Goal: Task Accomplishment & Management: Use online tool/utility

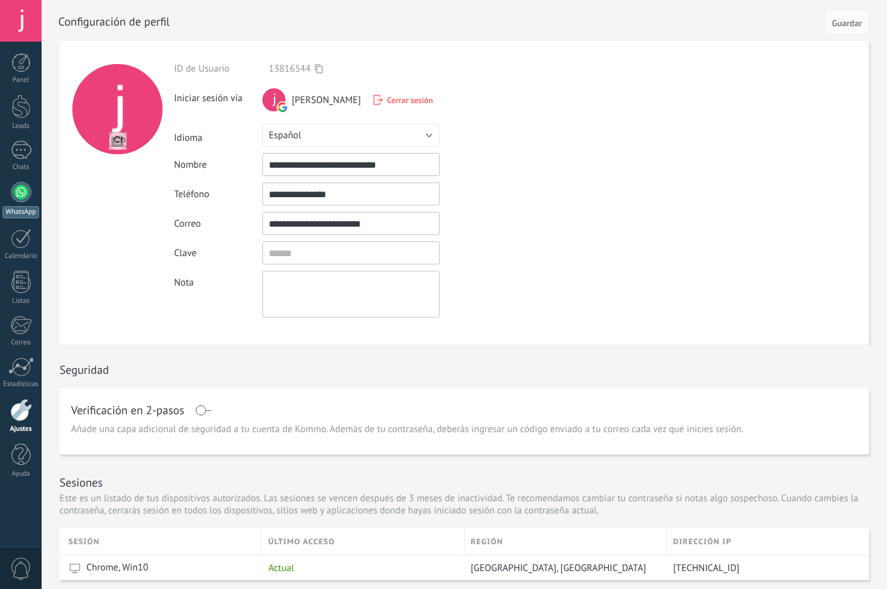
scroll to position [244, 0]
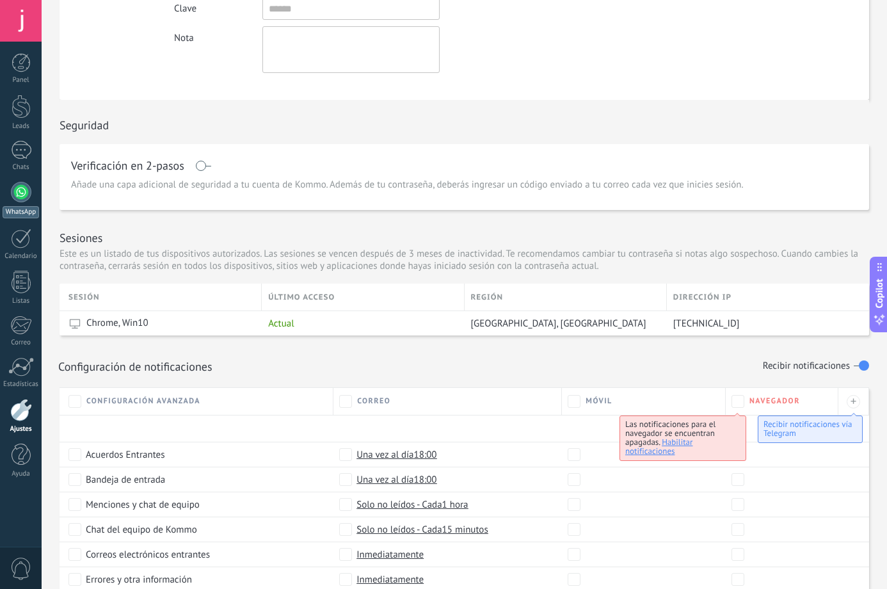
click at [26, 203] on link "WhatsApp" at bounding box center [21, 200] width 42 height 36
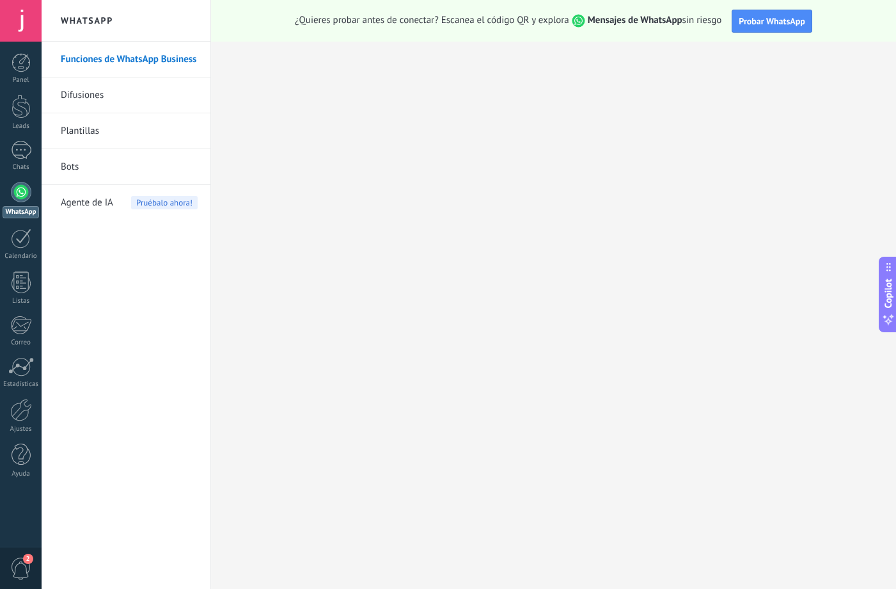
click at [75, 170] on link "Bots" at bounding box center [129, 167] width 137 height 36
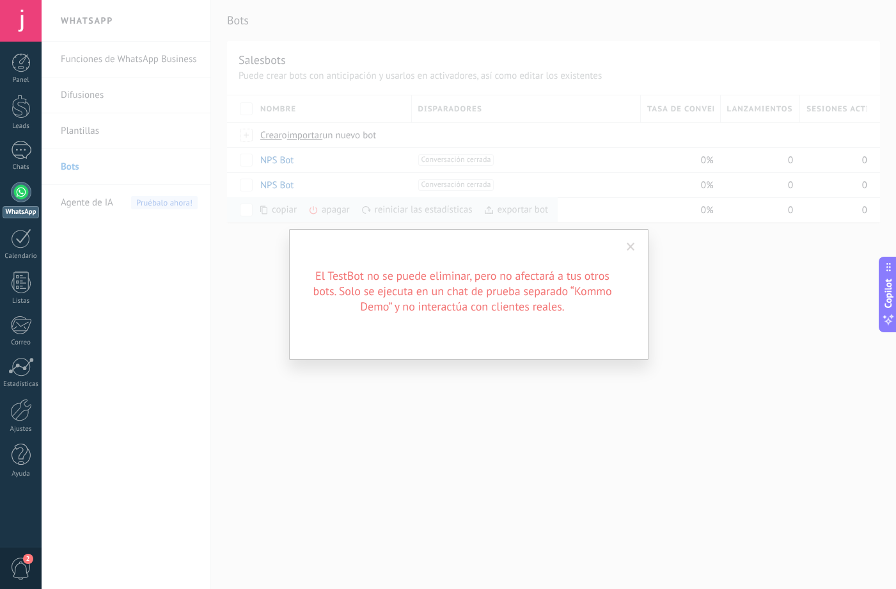
click at [255, 205] on div "El TestBot no se puede eliminar, pero no afectará a tus otros bots. Solo se eje…" at bounding box center [469, 294] width 855 height 589
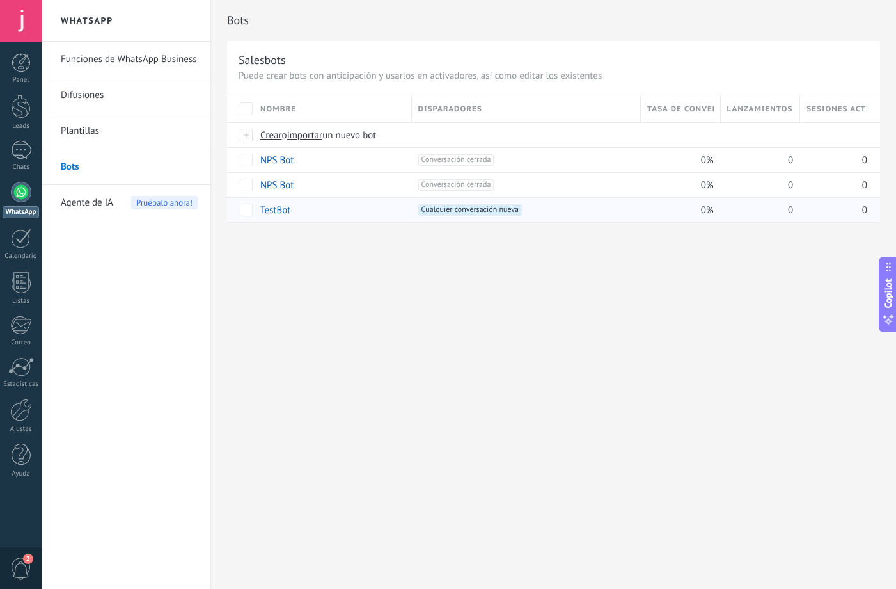
click at [443, 211] on span "Cualquier conversación nueva +0" at bounding box center [470, 210] width 104 height 12
click at [574, 208] on div "+1 Cualquier conversación nueva +0" at bounding box center [526, 210] width 216 height 12
click at [279, 186] on link "NPS Bot" at bounding box center [276, 185] width 33 height 12
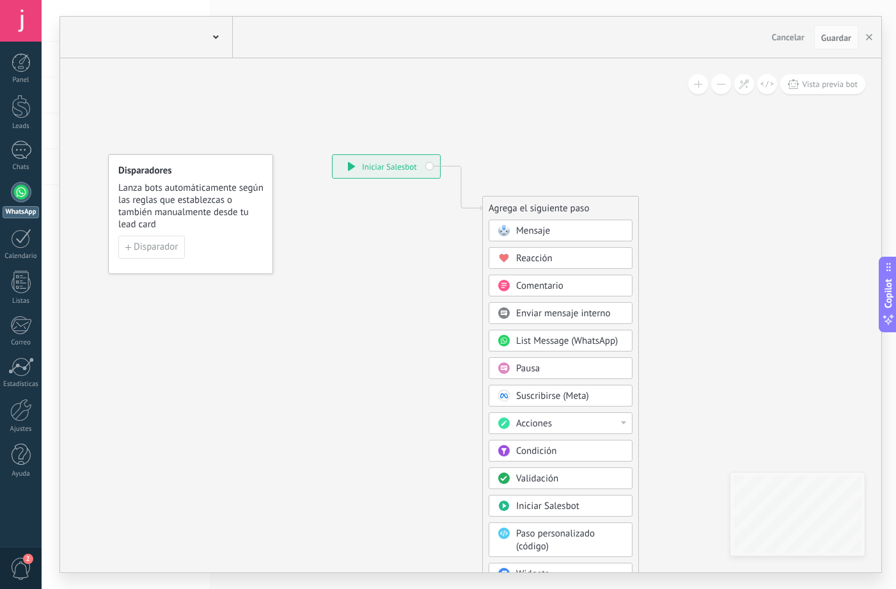
type input "**********"
click at [528, 232] on span "Mensaje" at bounding box center [533, 231] width 34 height 12
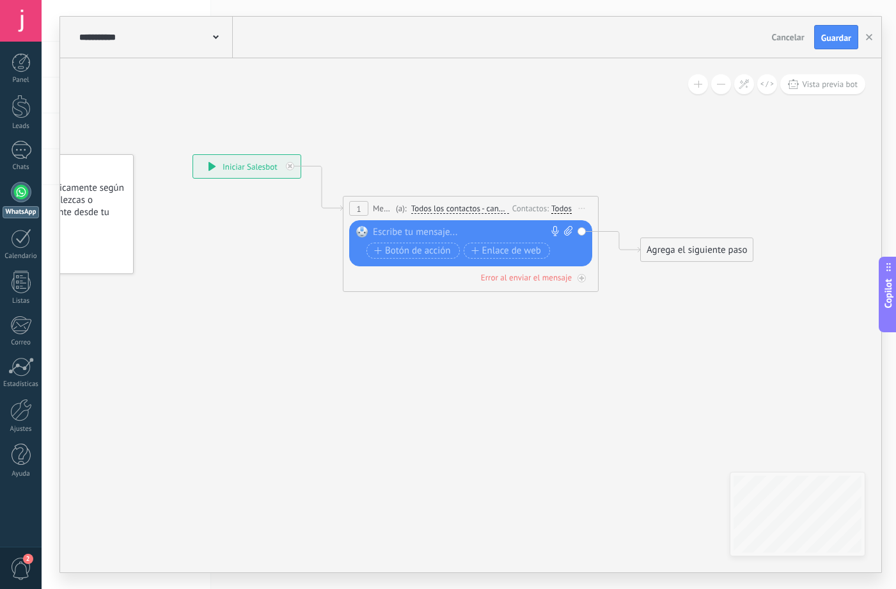
click at [391, 232] on div at bounding box center [468, 232] width 190 height 13
click at [392, 253] on span "Botón de acción" at bounding box center [412, 251] width 77 height 10
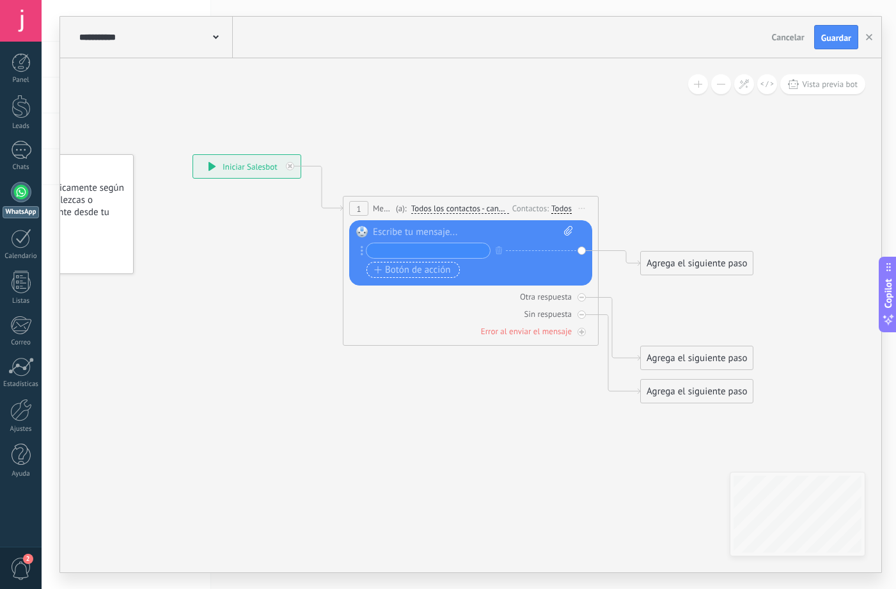
click at [395, 269] on span "Botón de acción" at bounding box center [412, 270] width 77 height 10
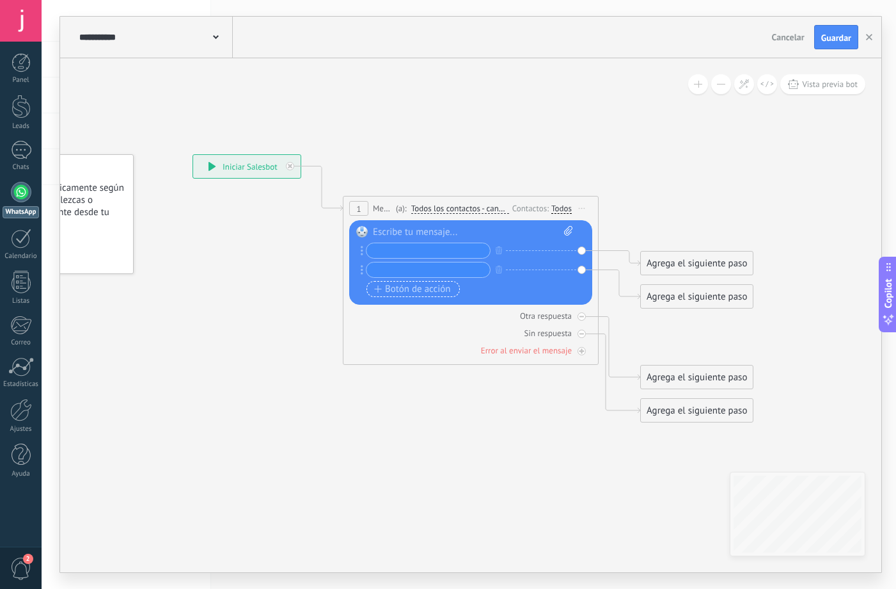
click at [424, 293] on span "Botón de acción" at bounding box center [412, 289] width 77 height 10
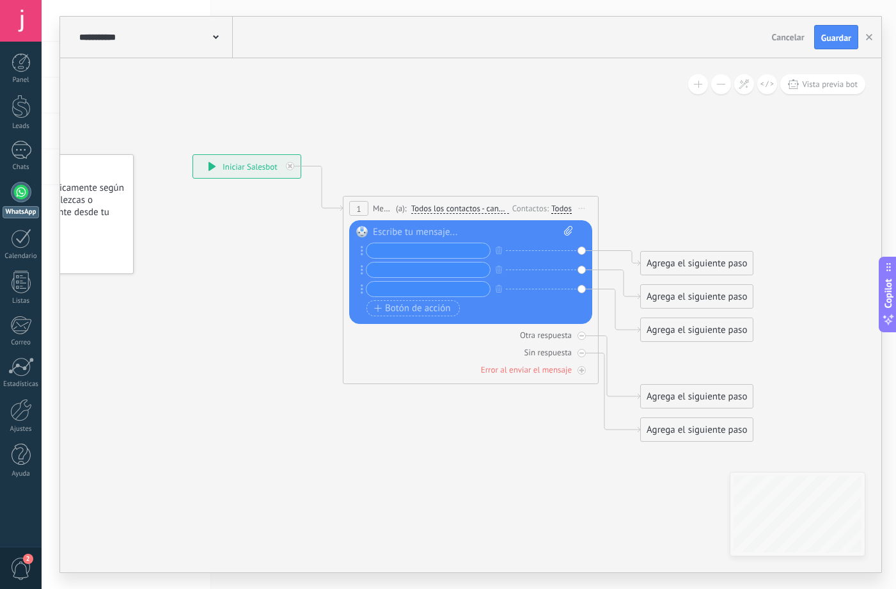
click at [396, 236] on div at bounding box center [473, 232] width 200 height 13
click at [396, 244] on input "text" at bounding box center [428, 250] width 123 height 15
click at [674, 267] on div "Agrega el siguiente paso" at bounding box center [697, 263] width 112 height 21
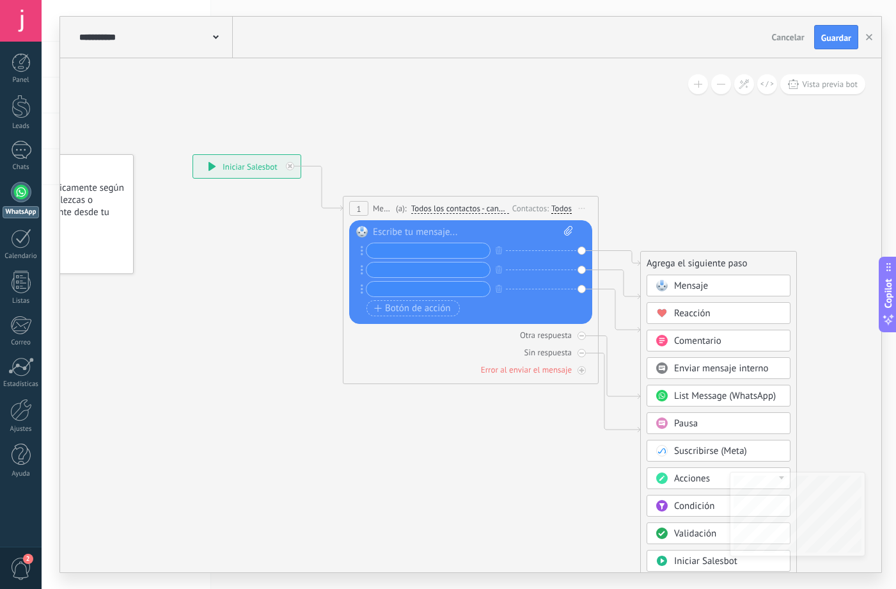
click at [679, 289] on span "Mensaje" at bounding box center [691, 286] width 34 height 12
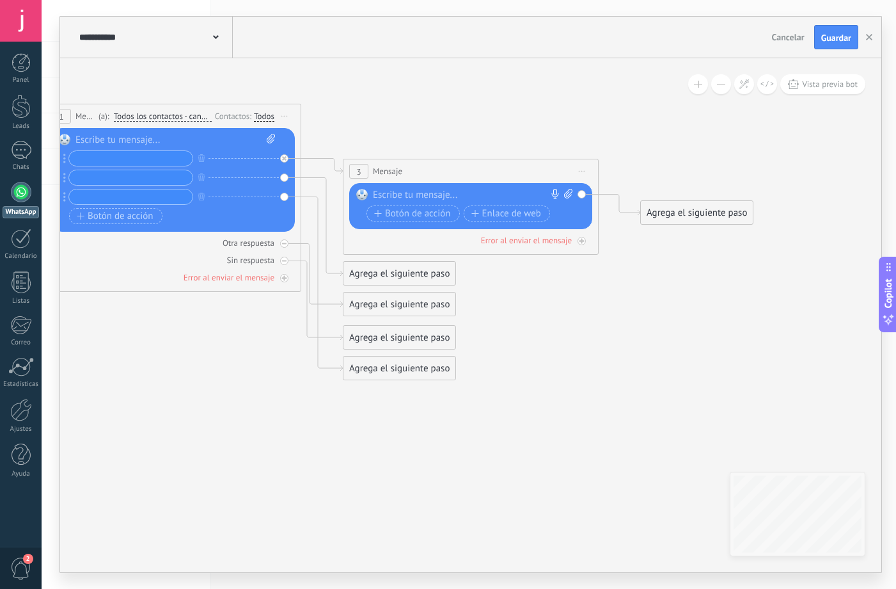
click at [20, 194] on div at bounding box center [21, 192] width 20 height 20
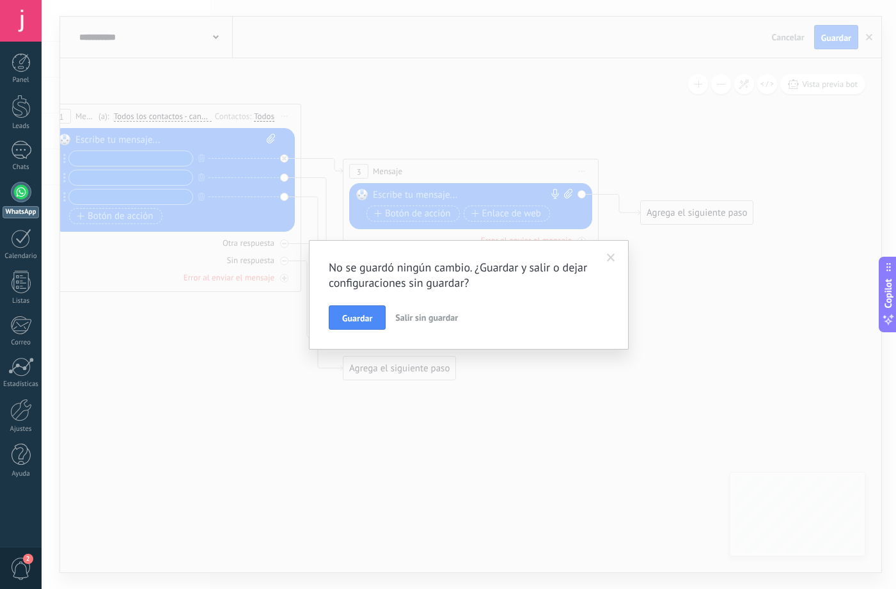
click at [612, 258] on span at bounding box center [611, 257] width 8 height 9
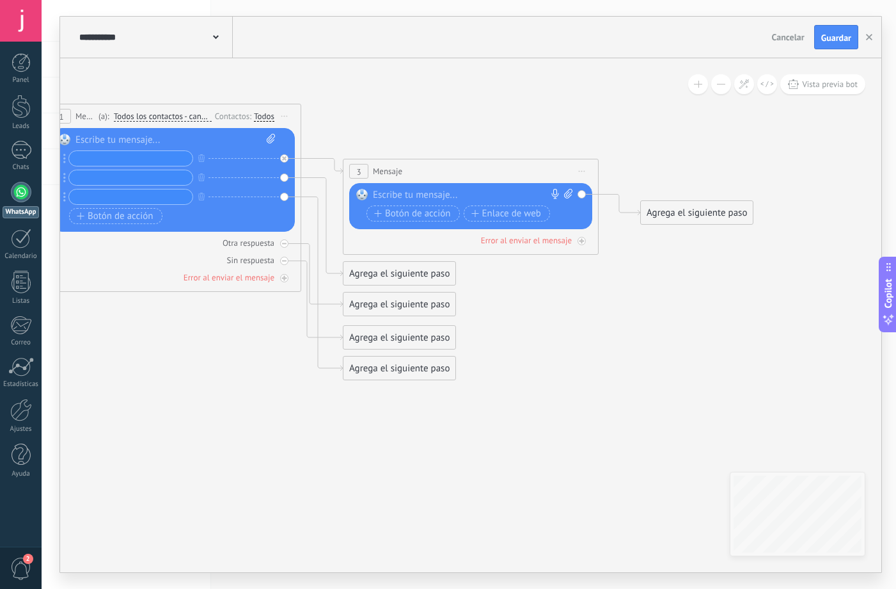
click at [21, 29] on div at bounding box center [21, 21] width 42 height 42
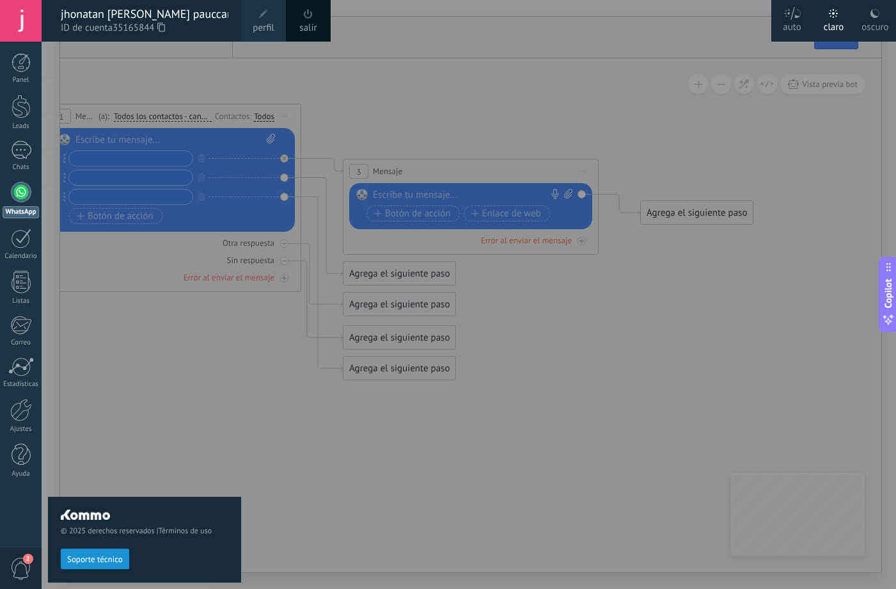
click at [348, 109] on div at bounding box center [490, 294] width 896 height 589
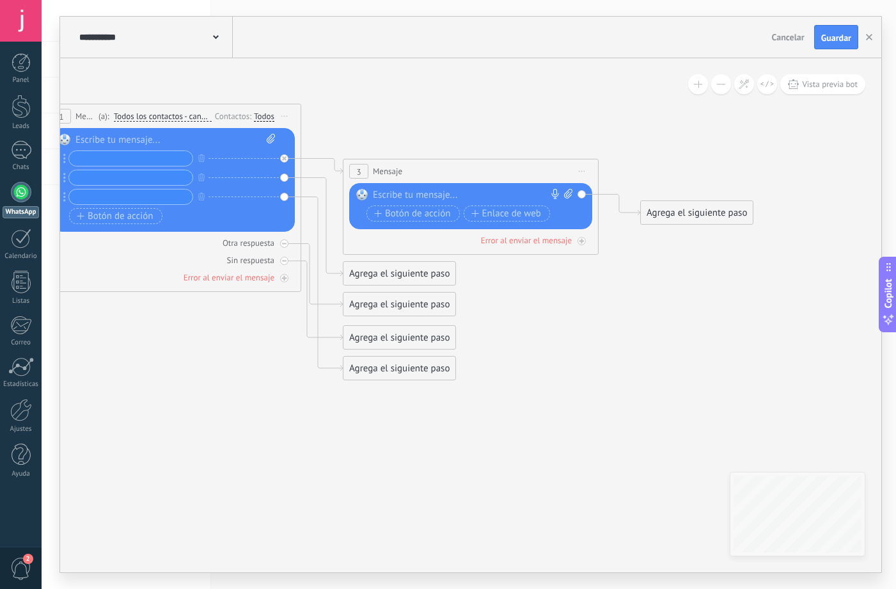
click at [109, 96] on icon at bounding box center [302, 221] width 1455 height 958
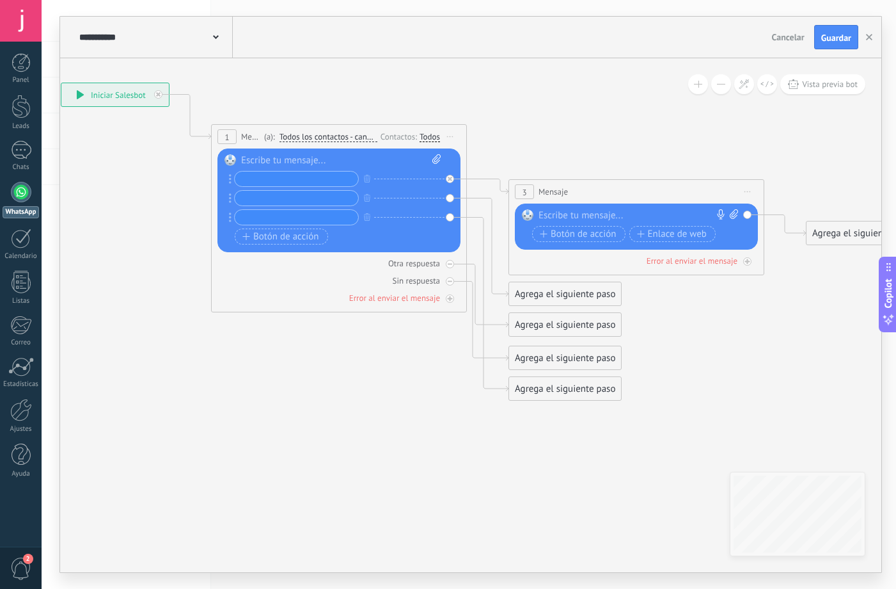
drag, startPoint x: 101, startPoint y: 93, endPoint x: 267, endPoint y: 113, distance: 166.9
click at [267, 113] on icon at bounding box center [468, 242] width 1455 height 958
click at [12, 148] on div at bounding box center [21, 150] width 20 height 19
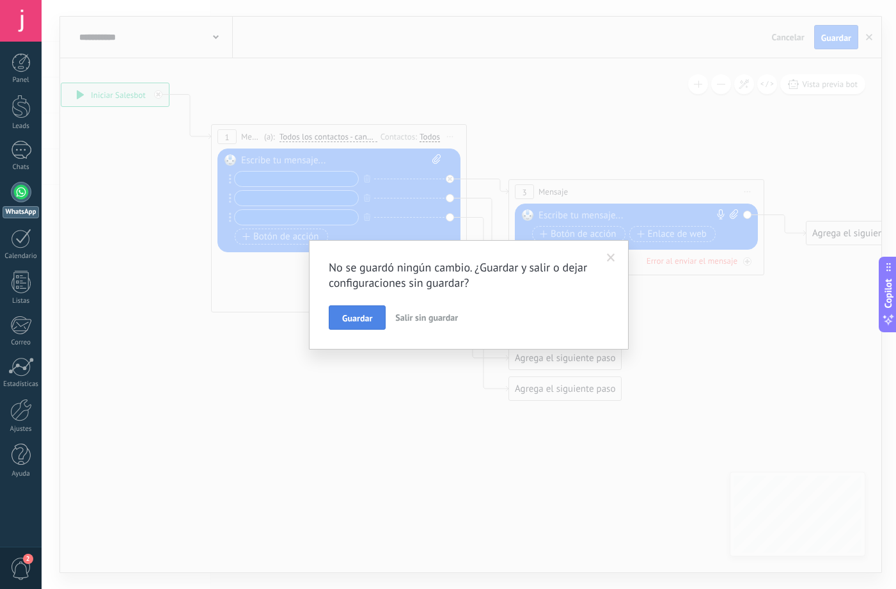
click at [363, 315] on span "Guardar" at bounding box center [357, 317] width 30 height 9
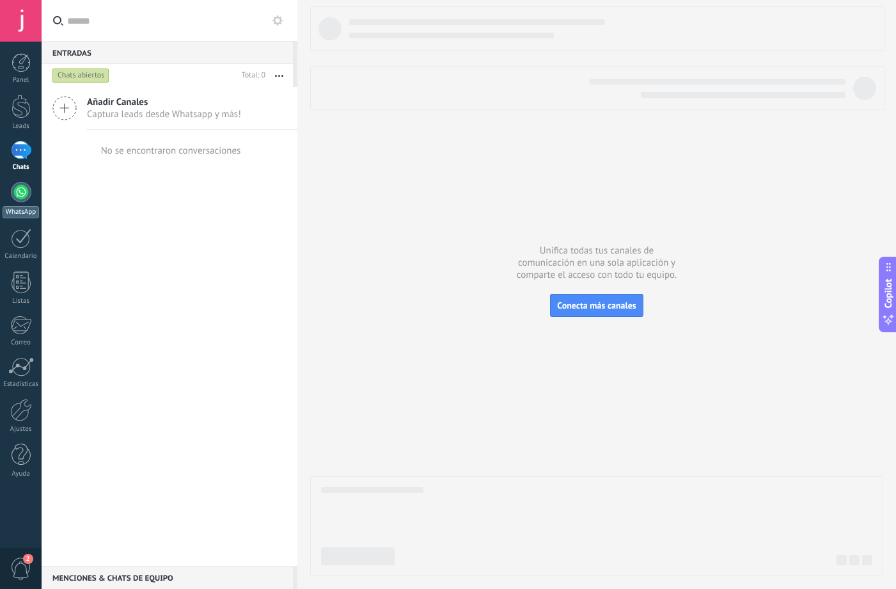
click at [19, 189] on div at bounding box center [21, 192] width 20 height 20
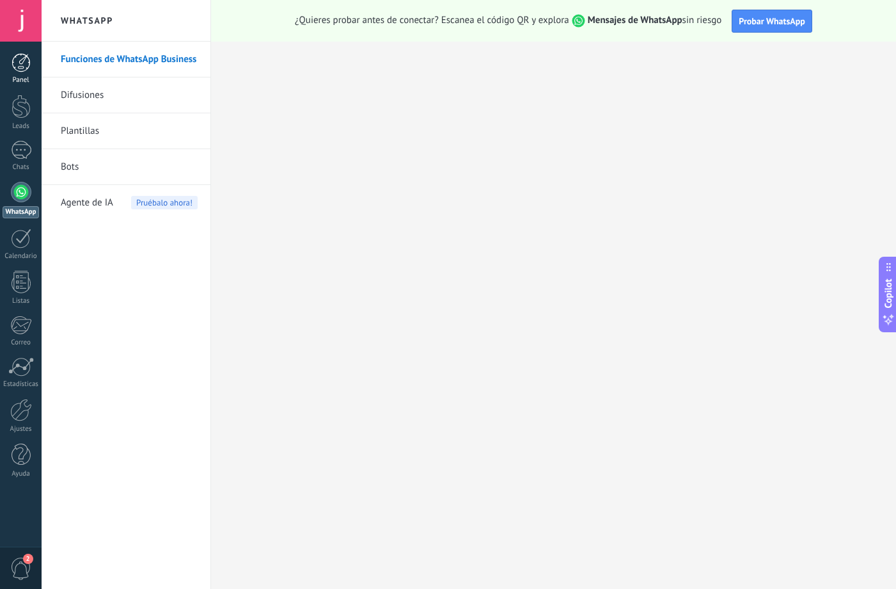
click at [20, 68] on div at bounding box center [21, 62] width 19 height 19
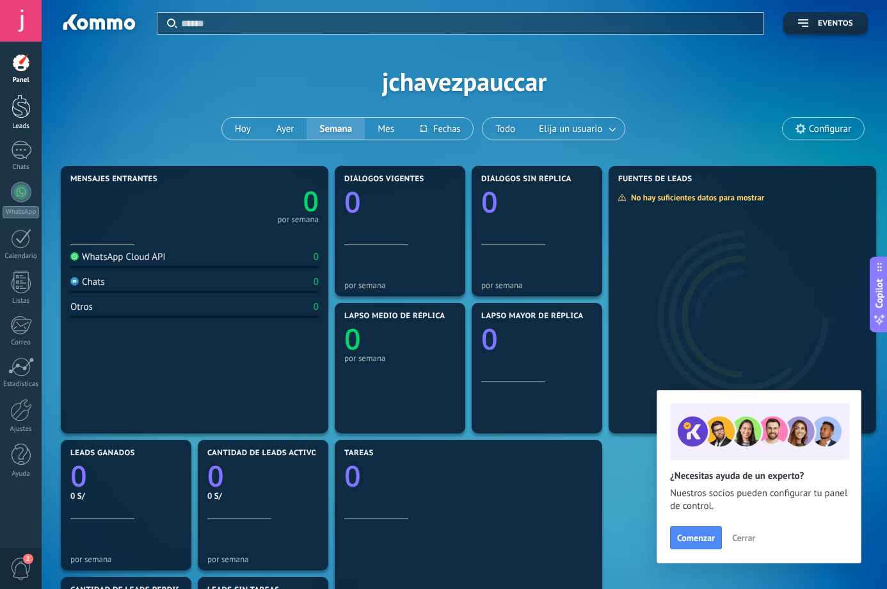
click at [35, 112] on link "Leads" at bounding box center [21, 113] width 42 height 36
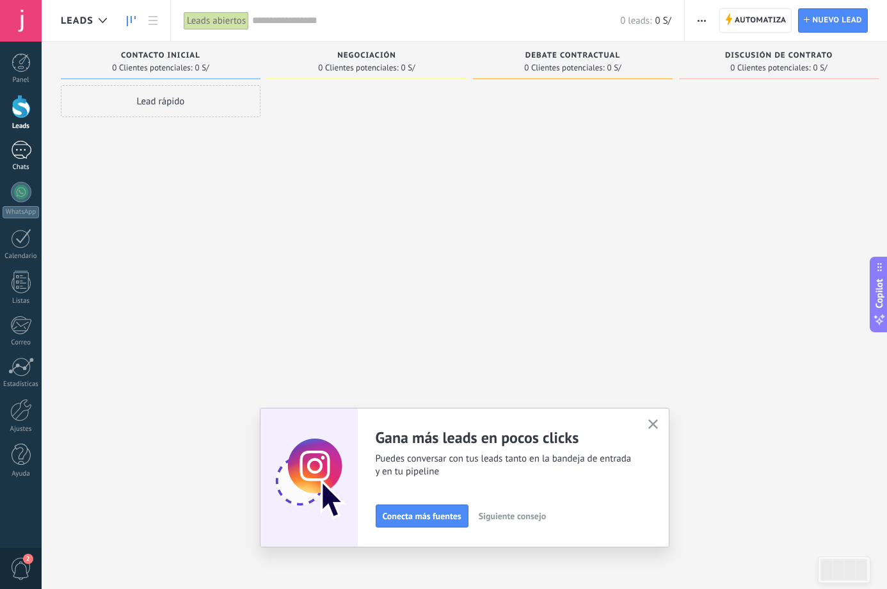
click at [18, 154] on div at bounding box center [21, 150] width 20 height 19
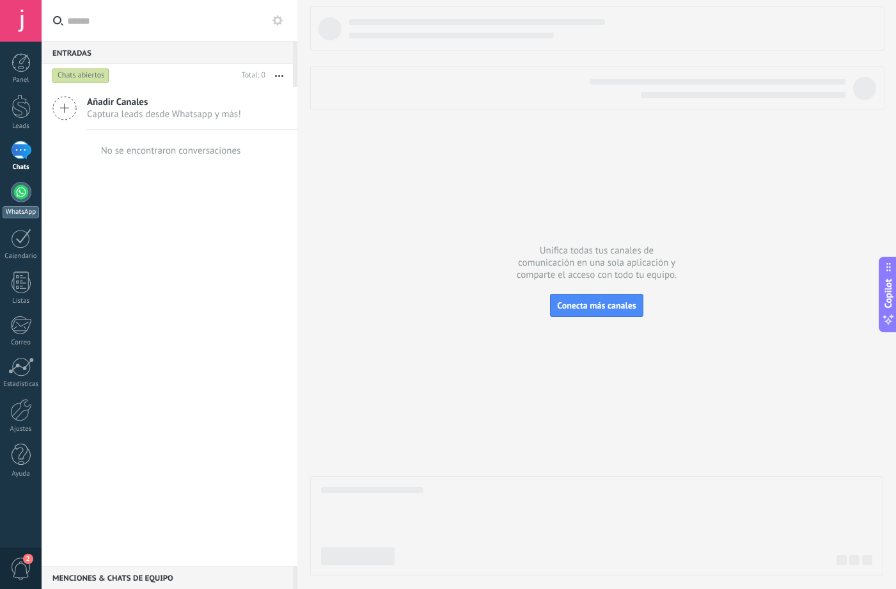
click at [24, 198] on div at bounding box center [21, 192] width 20 height 20
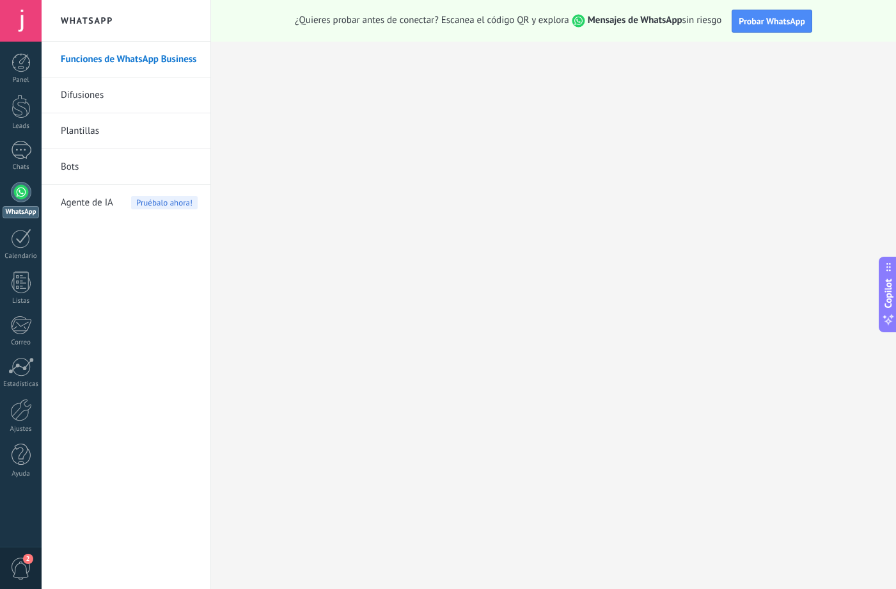
click at [71, 169] on link "Bots" at bounding box center [129, 167] width 137 height 36
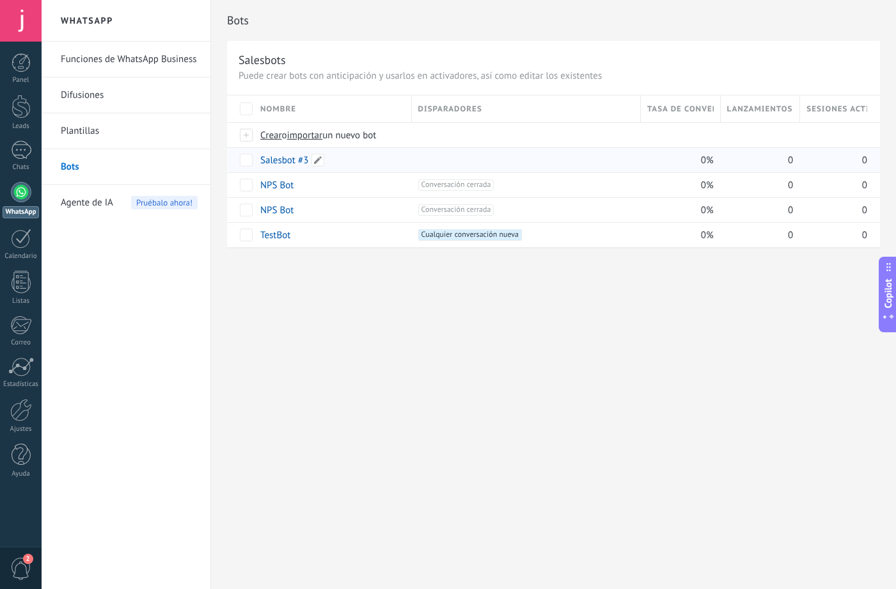
click at [274, 156] on link "Salesbot #3" at bounding box center [284, 160] width 48 height 12
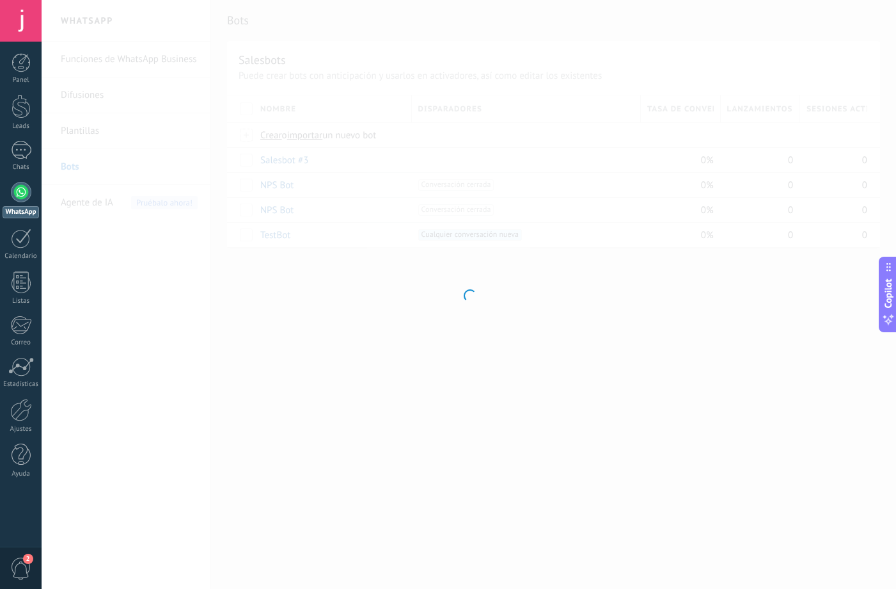
type input "**********"
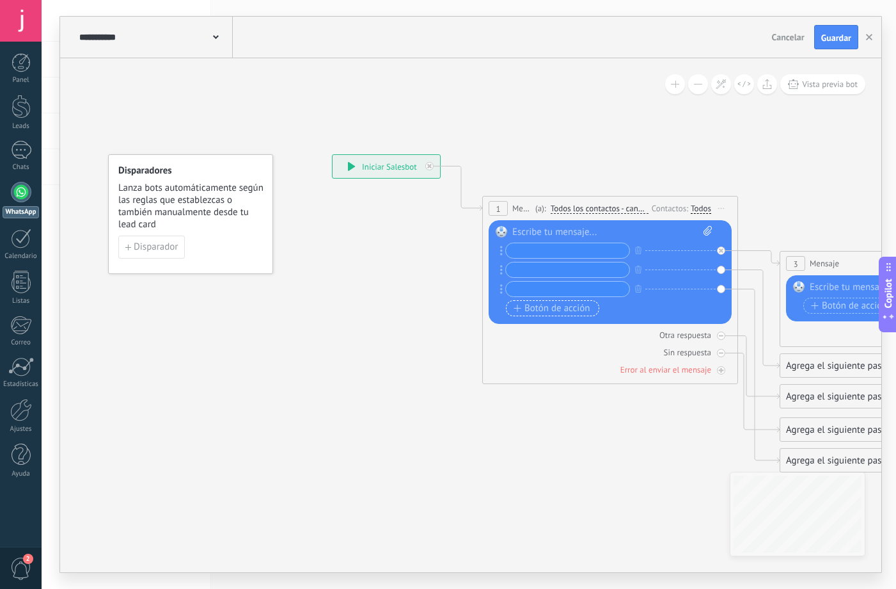
click at [532, 309] on span "Botón de acción" at bounding box center [552, 308] width 77 height 10
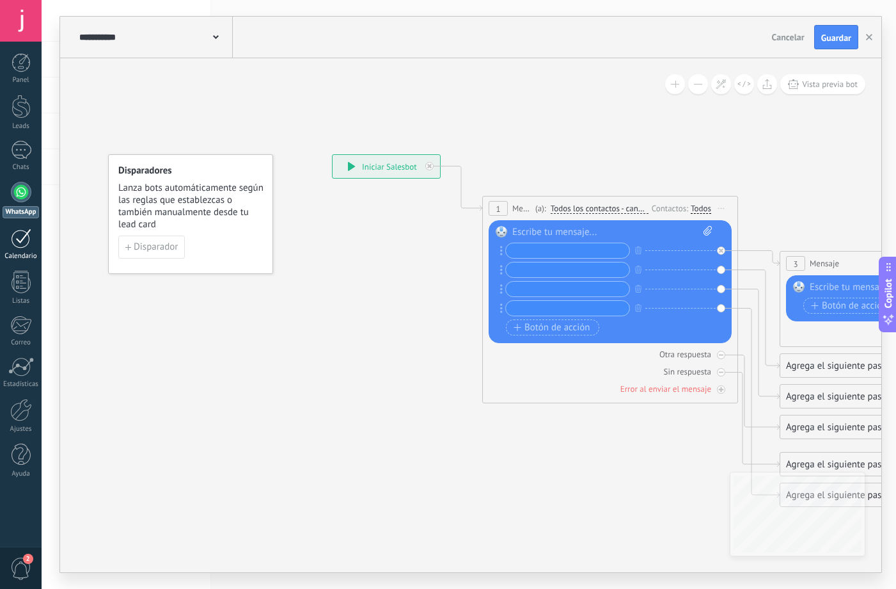
click at [29, 242] on div at bounding box center [21, 238] width 20 height 20
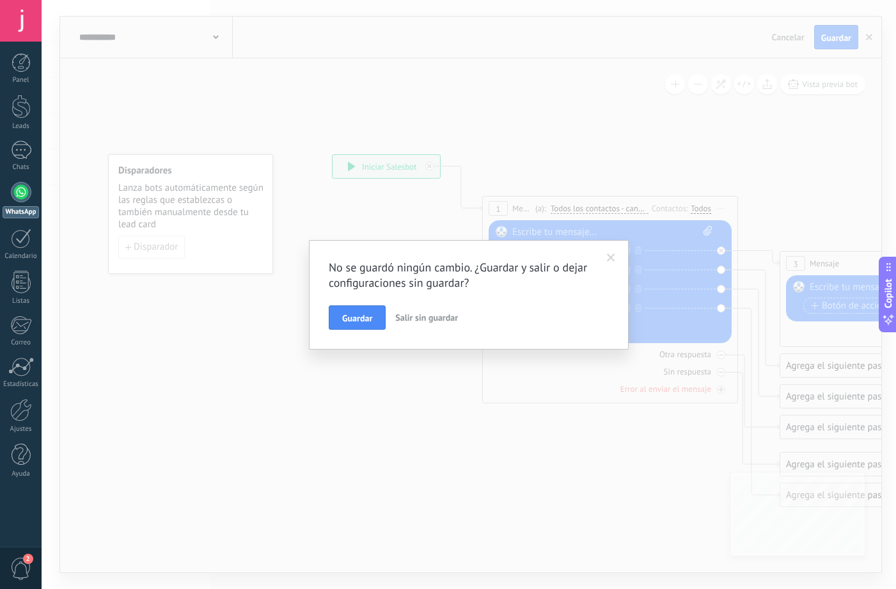
click at [612, 255] on span at bounding box center [611, 257] width 8 height 9
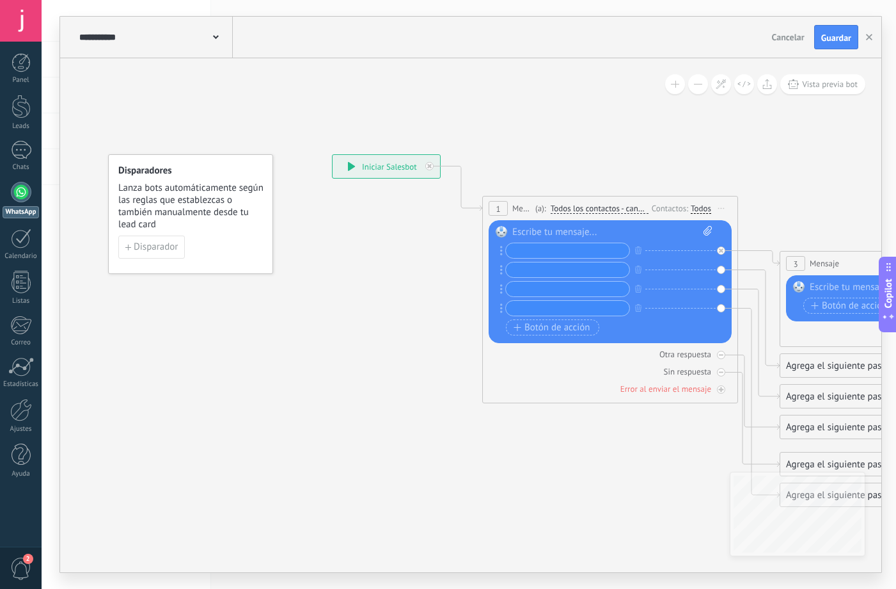
click at [310, 296] on icon at bounding box center [739, 330] width 1455 height 992
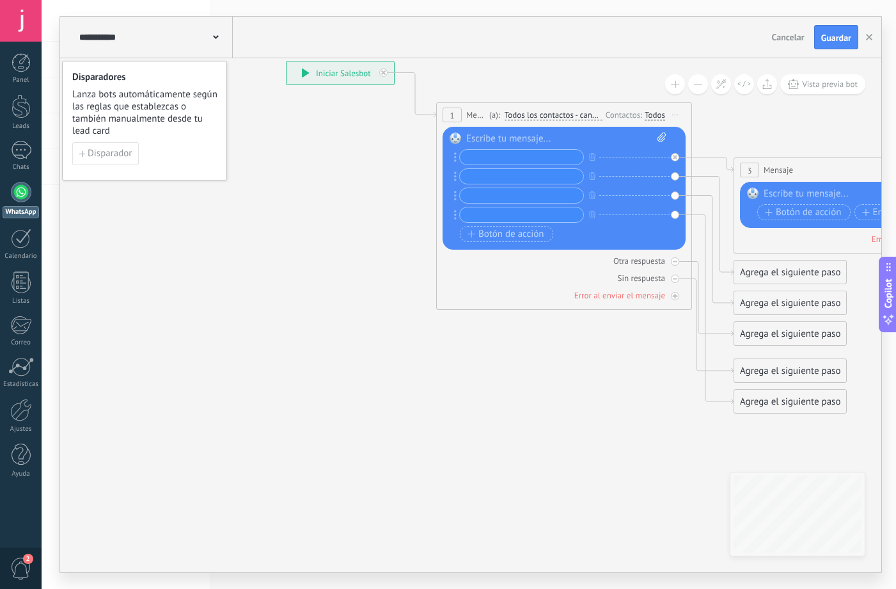
drag, startPoint x: 265, startPoint y: 308, endPoint x: 219, endPoint y: 213, distance: 105.6
click at [219, 213] on icon at bounding box center [693, 237] width 1455 height 992
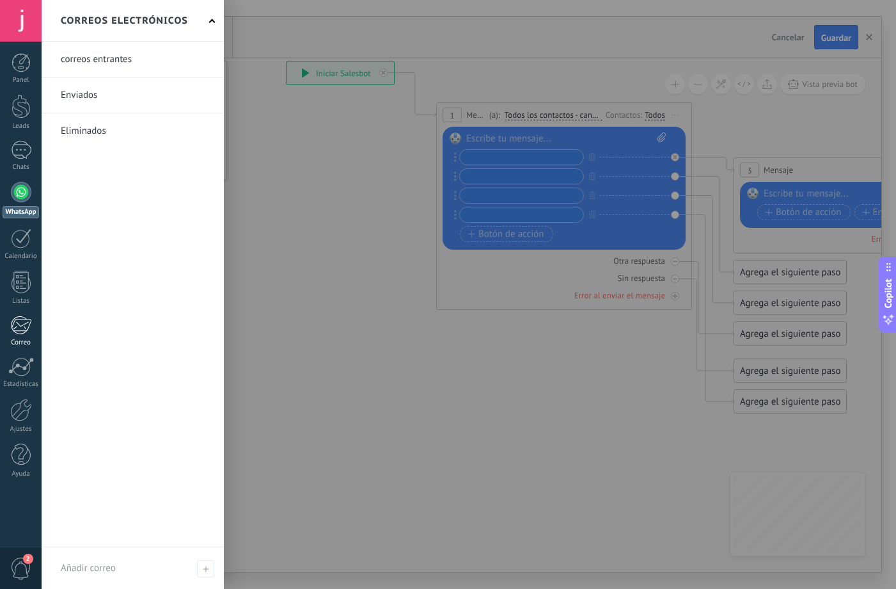
click at [19, 333] on div at bounding box center [20, 324] width 21 height 19
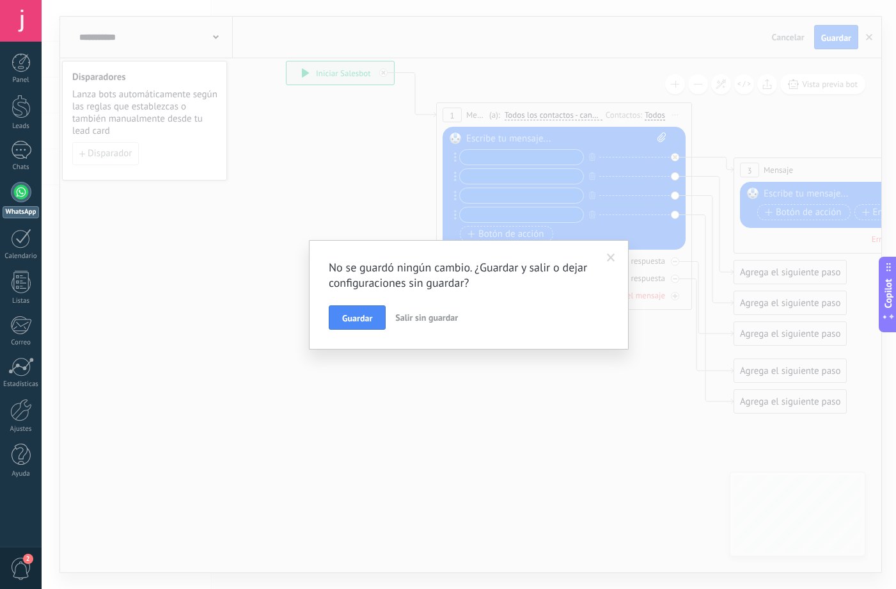
click at [365, 321] on span "Guardar" at bounding box center [357, 317] width 30 height 9
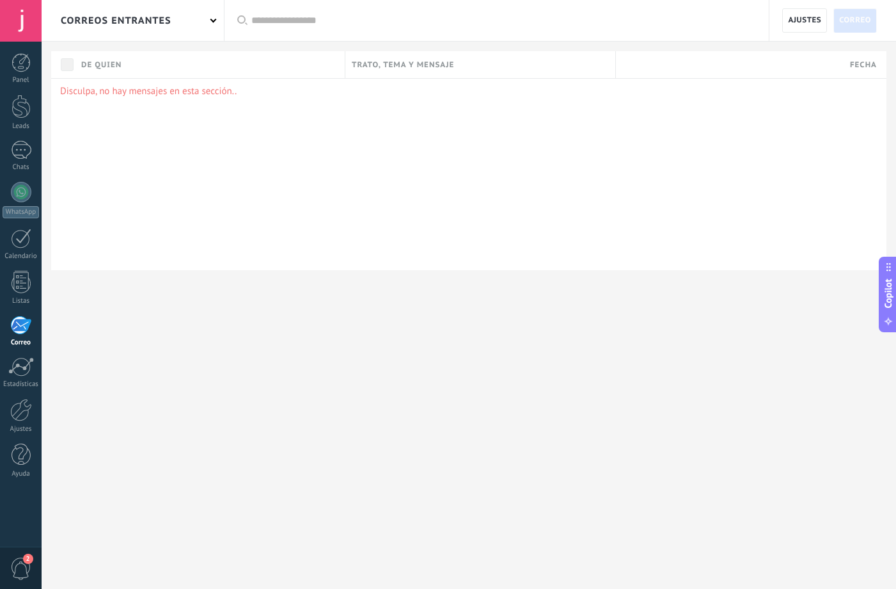
click at [294, 18] on input "text" at bounding box center [503, 20] width 505 height 13
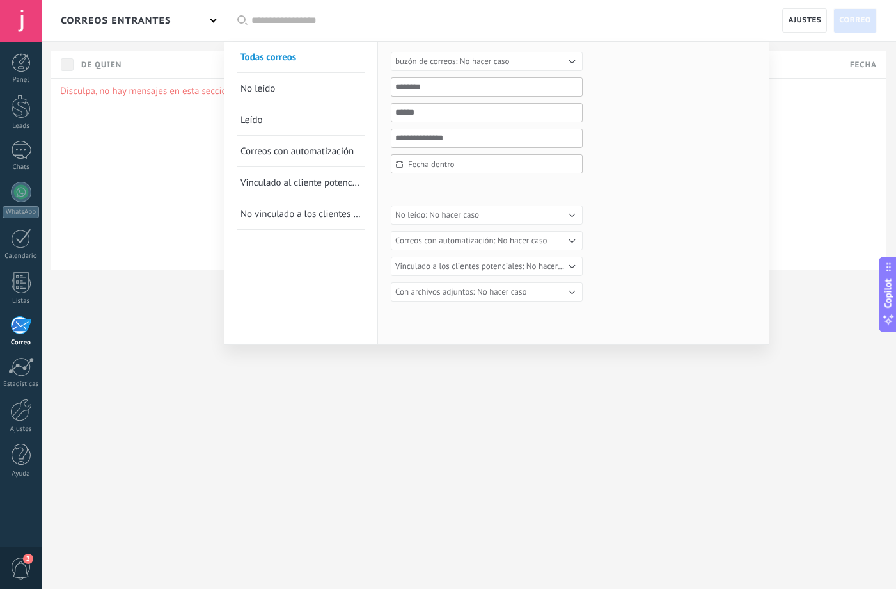
click at [132, 281] on div at bounding box center [448, 294] width 896 height 589
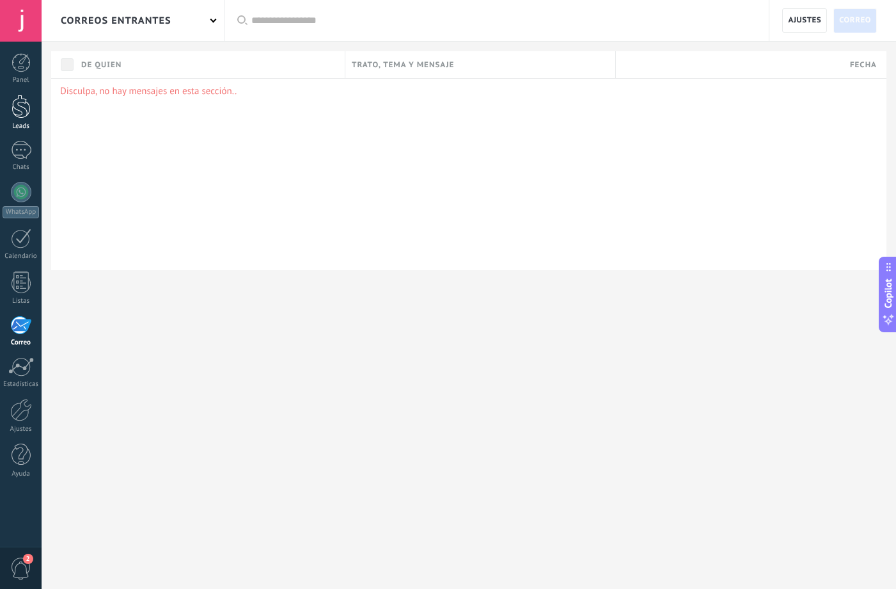
click at [23, 107] on div at bounding box center [21, 107] width 19 height 24
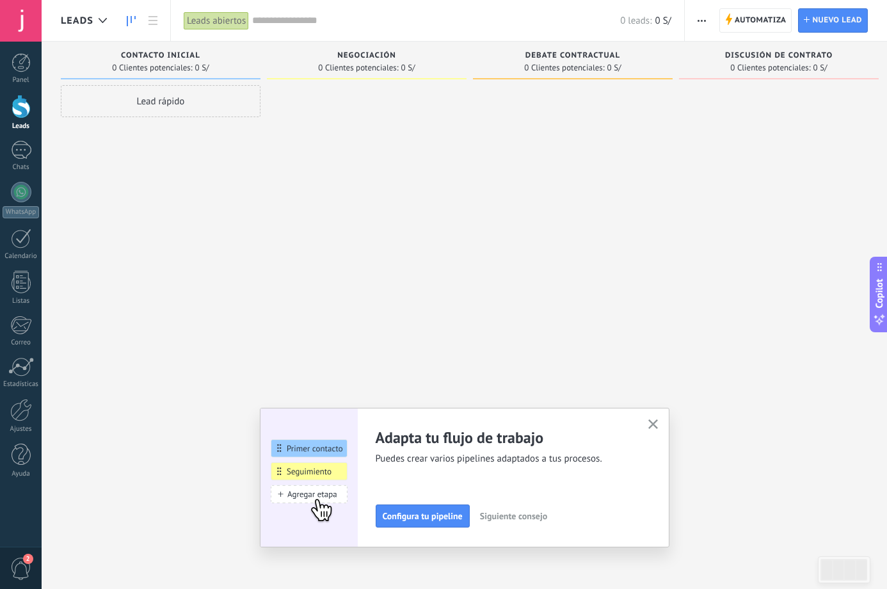
click at [658, 427] on use "button" at bounding box center [653, 424] width 10 height 10
